Goal: Navigation & Orientation: Understand site structure

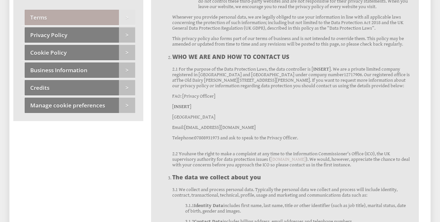
scroll to position [2728, 0]
